Goal: Task Accomplishment & Management: Complete application form

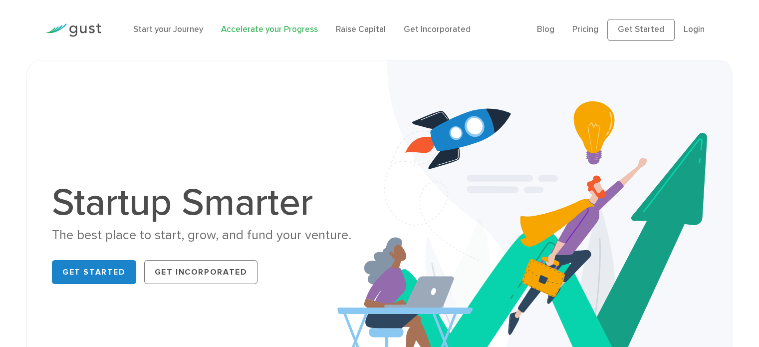
click at [252, 30] on link "Accelerate your Progress" at bounding box center [269, 29] width 97 height 10
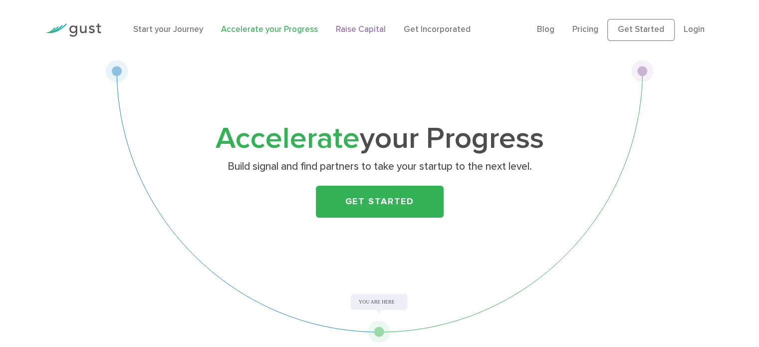
click at [343, 31] on link "Raise Capital" at bounding box center [361, 29] width 50 height 10
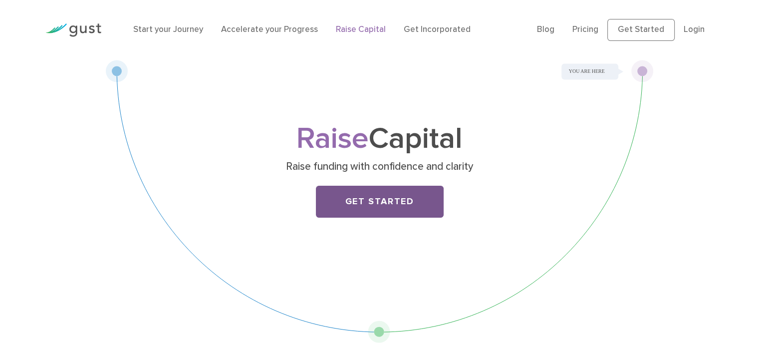
click at [400, 203] on link "Get Started" at bounding box center [380, 202] width 128 height 32
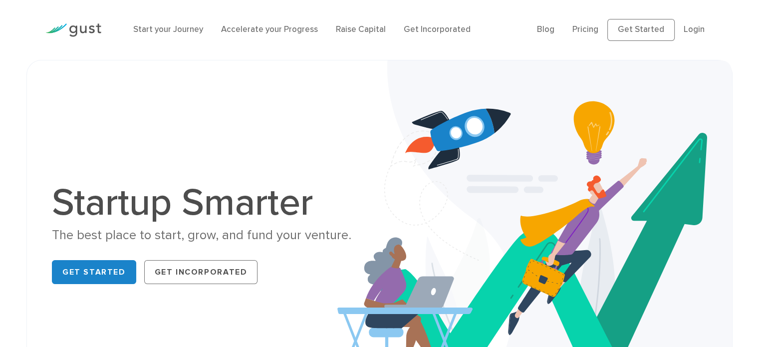
click at [79, 30] on img at bounding box center [73, 29] width 56 height 13
